Goal: Check status: Check status

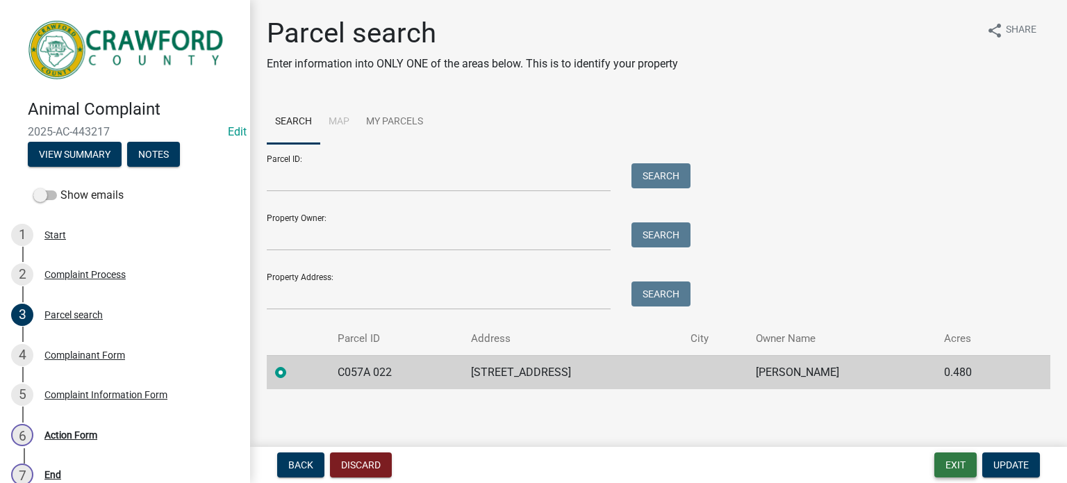
click at [966, 461] on button "Exit" at bounding box center [955, 464] width 42 height 25
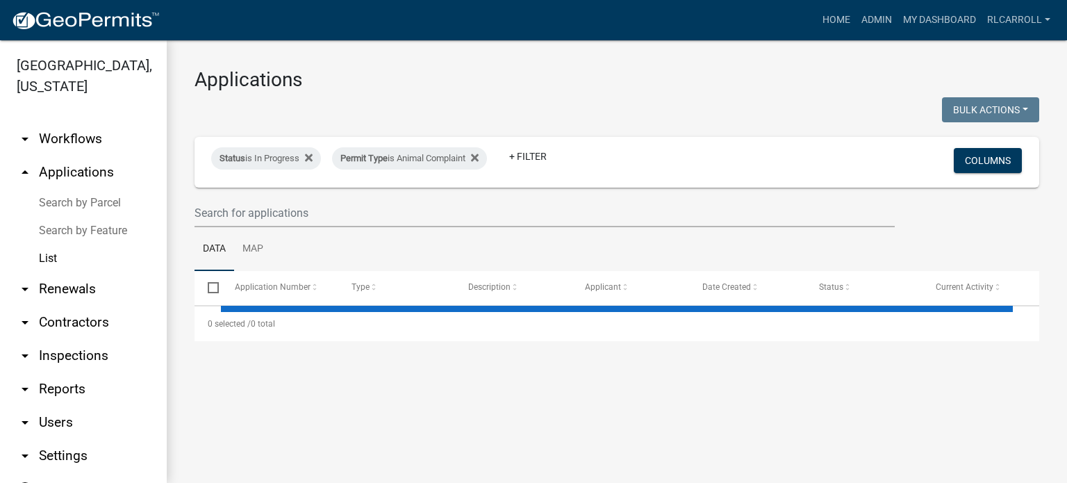
select select "3: 100"
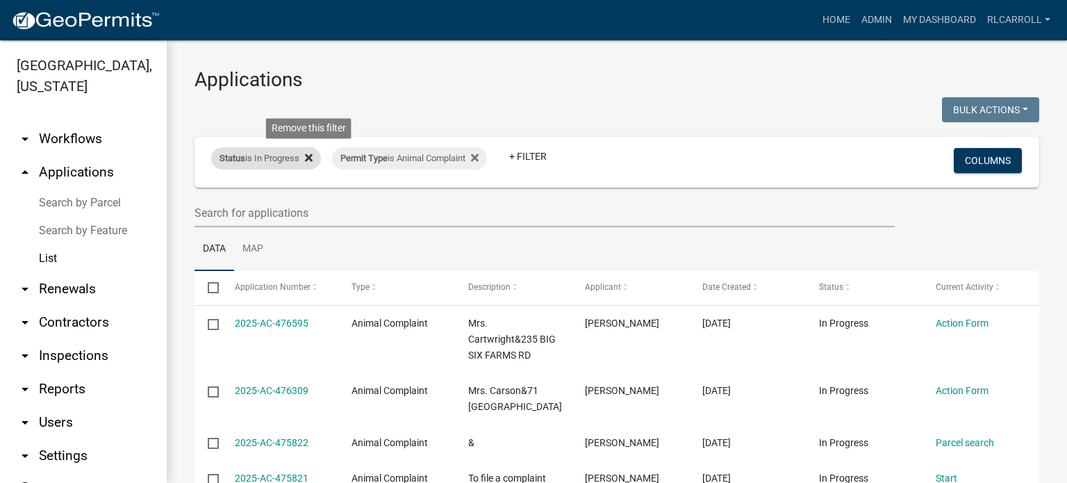
click at [308, 159] on icon at bounding box center [309, 158] width 8 height 8
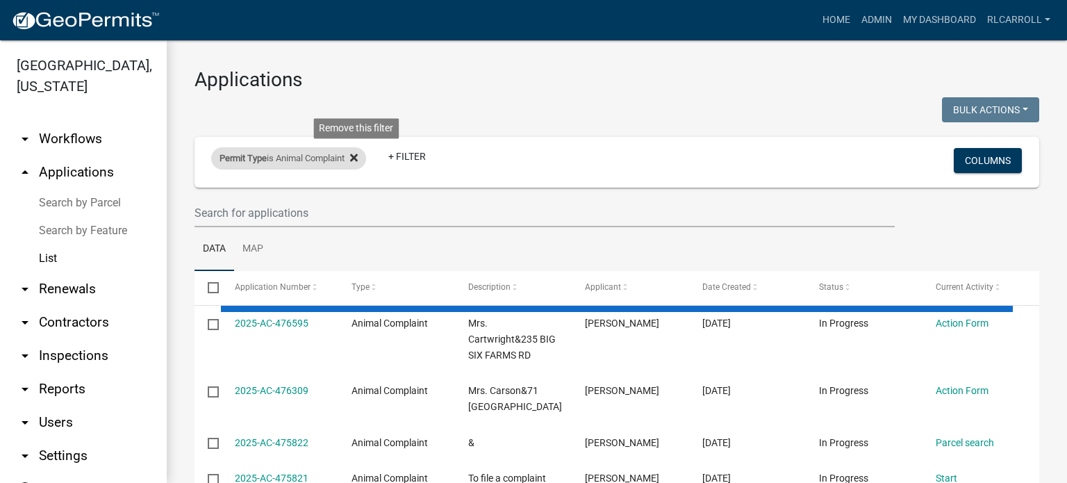
click at [358, 156] on icon at bounding box center [354, 158] width 8 height 8
click at [90, 188] on link "arrow_drop_up Applications" at bounding box center [83, 172] width 167 height 33
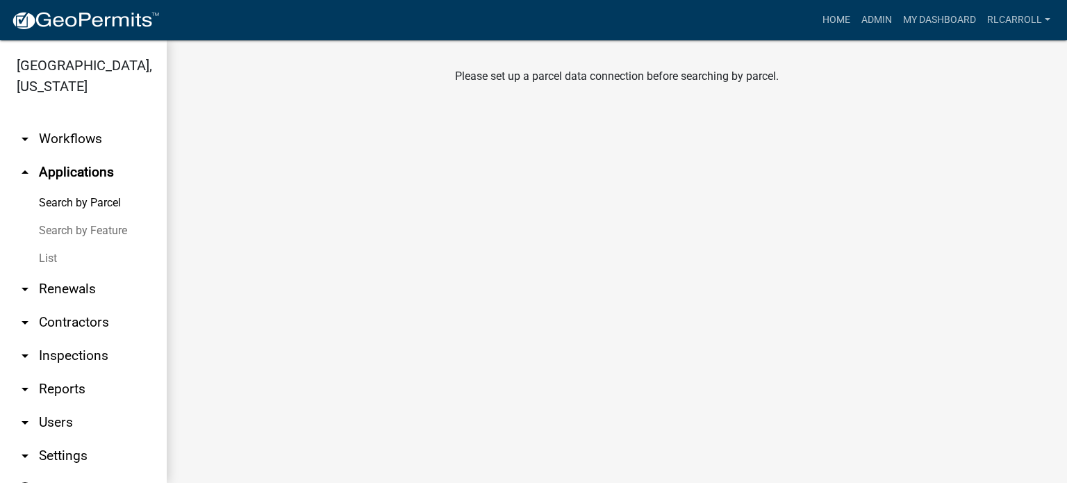
click at [97, 200] on link "Search by Parcel" at bounding box center [83, 203] width 167 height 28
click at [94, 233] on link "Search by Feature" at bounding box center [83, 231] width 167 height 28
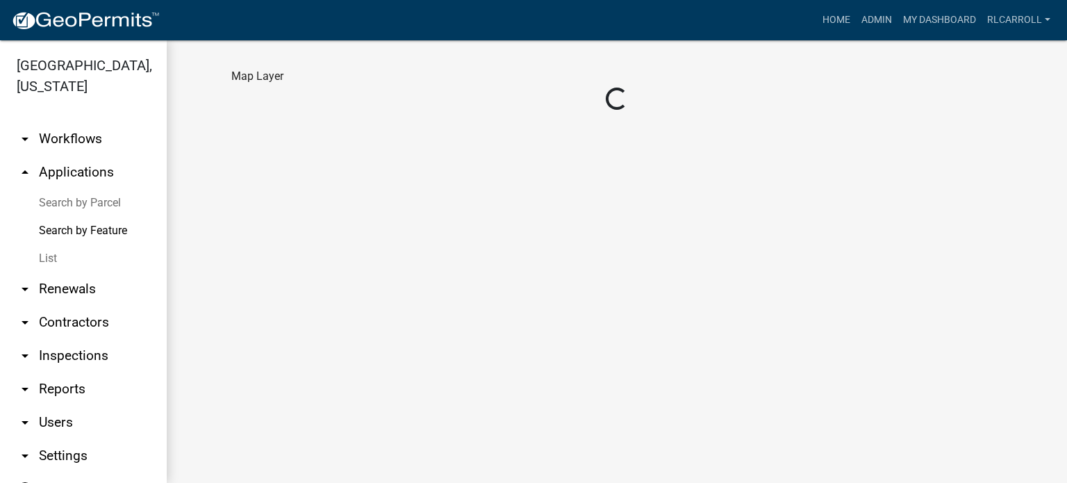
click at [86, 197] on link "Search by Parcel" at bounding box center [83, 203] width 167 height 28
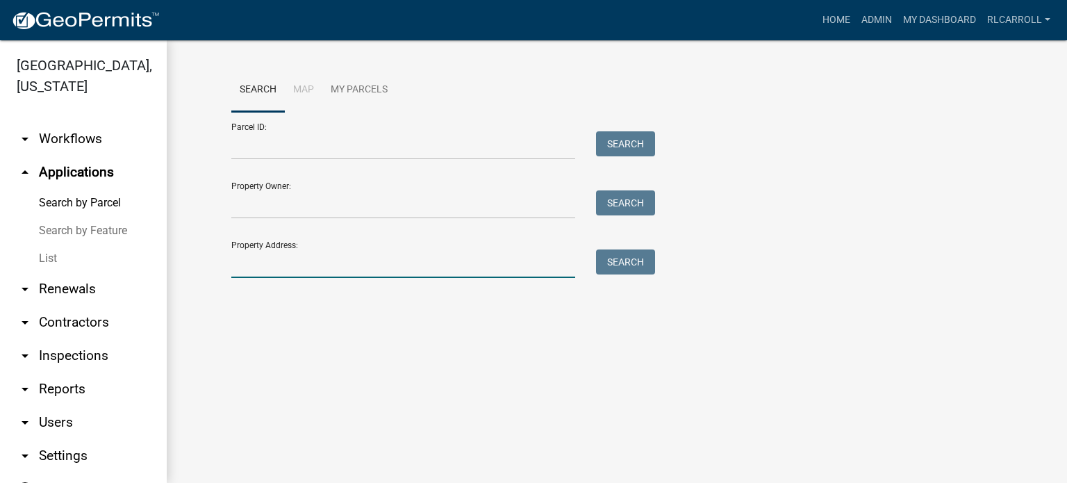
click at [251, 264] on input "Property Address:" at bounding box center [403, 263] width 344 height 28
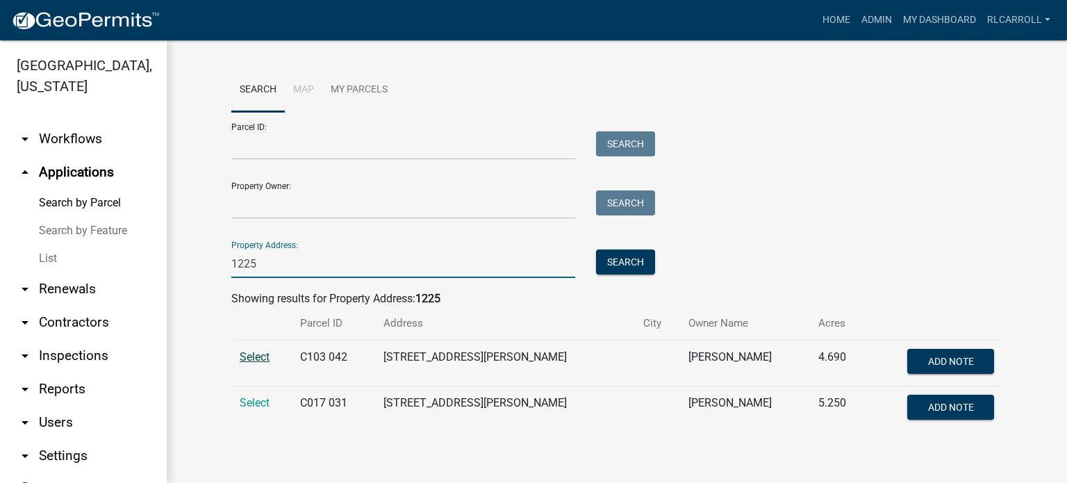
type input "1225"
click at [249, 358] on span "Select" at bounding box center [255, 356] width 30 height 13
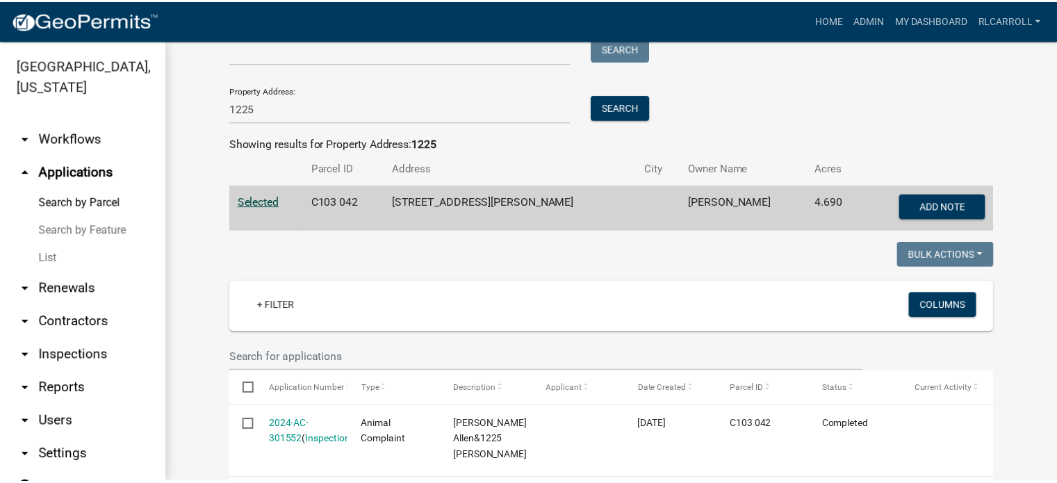
scroll to position [229, 0]
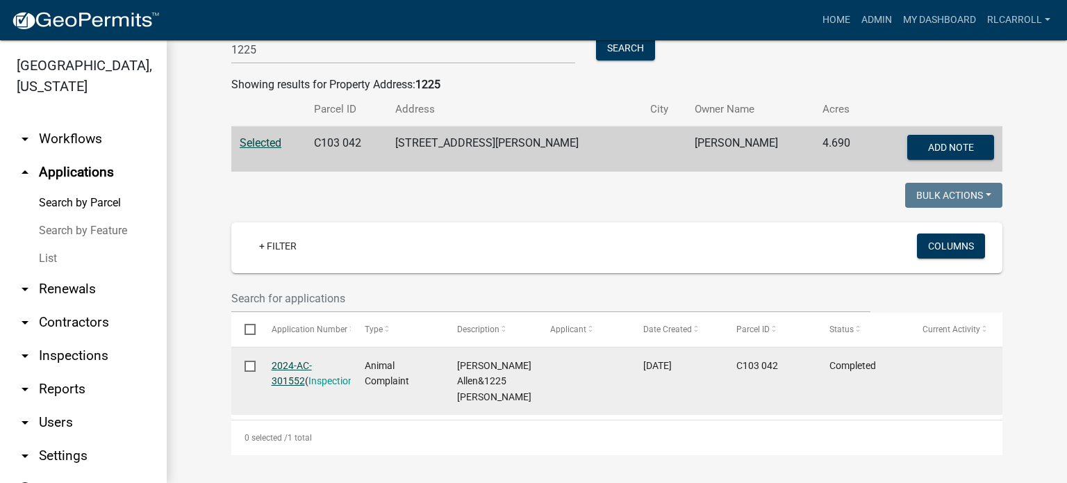
click at [281, 360] on link "2024-AC-301552" at bounding box center [292, 373] width 40 height 27
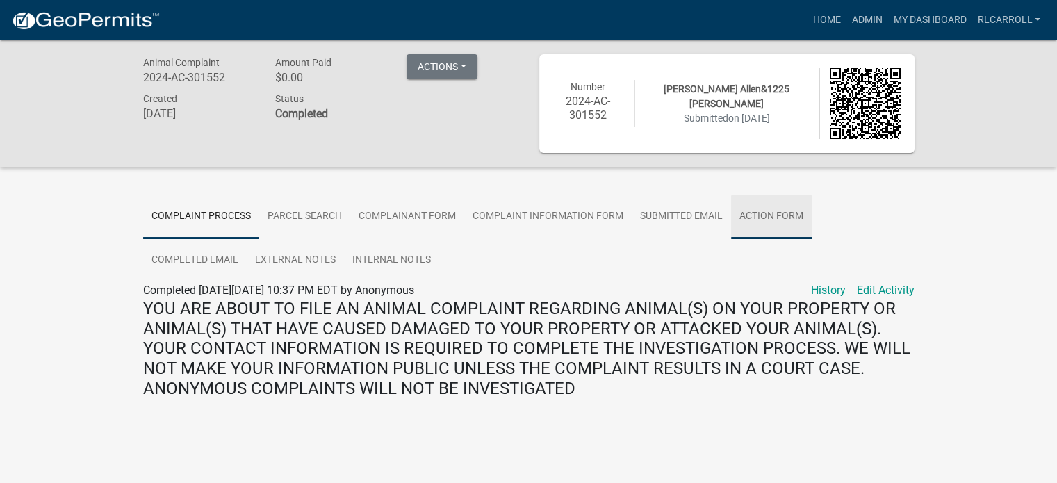
click at [771, 213] on link "Action Form" at bounding box center [771, 217] width 81 height 44
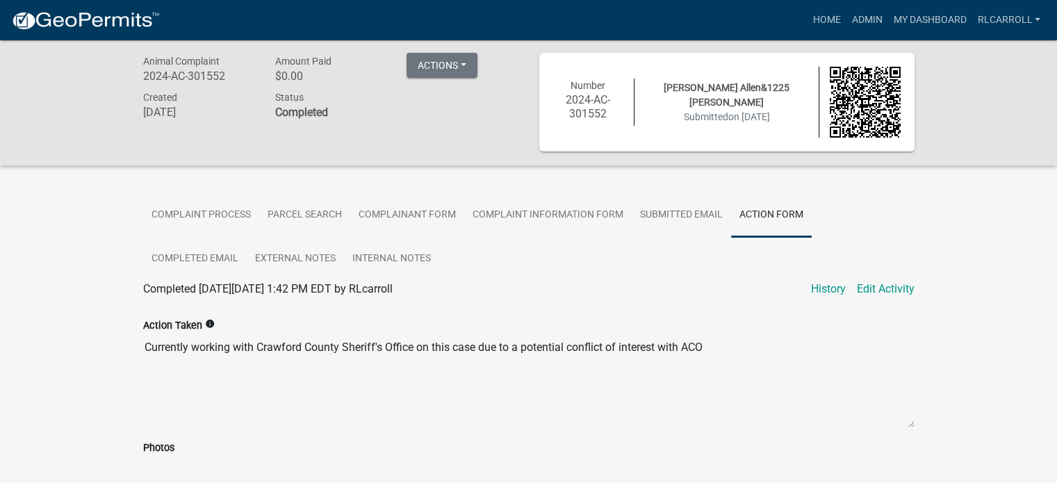
scroll to position [1, 0]
